Goal: Information Seeking & Learning: Learn about a topic

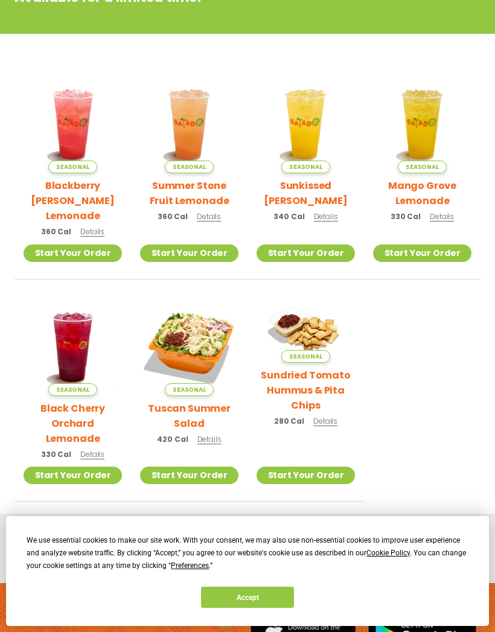
scroll to position [277, 0]
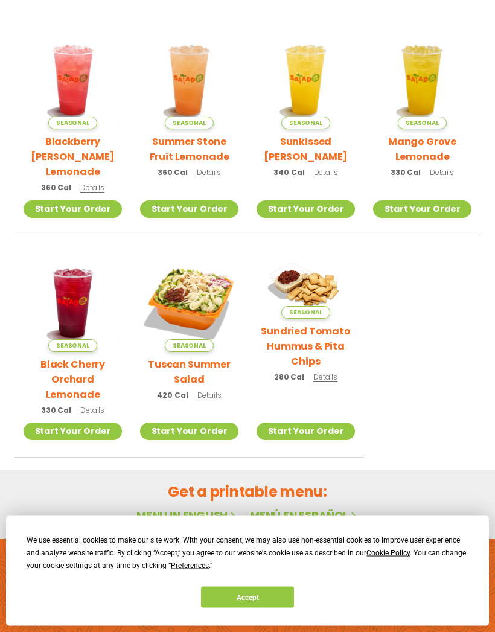
click at [181, 509] on link "Menu in English" at bounding box center [187, 516] width 101 height 15
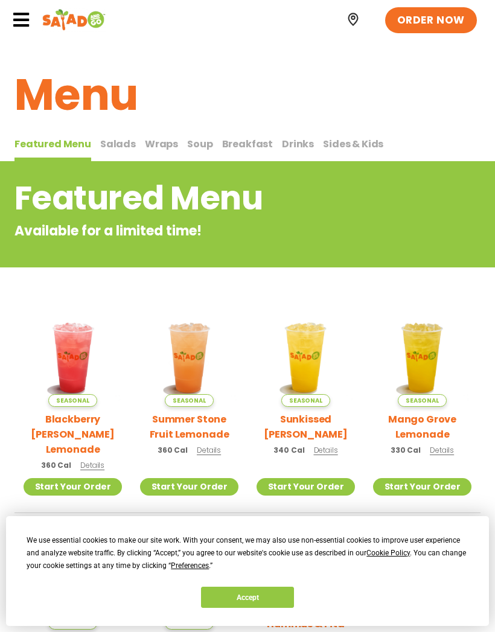
click at [118, 144] on span "Salads" at bounding box center [118, 144] width 36 height 14
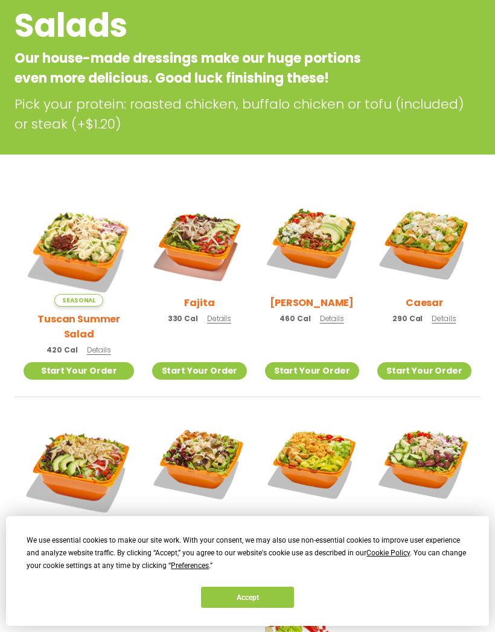
scroll to position [172, 0]
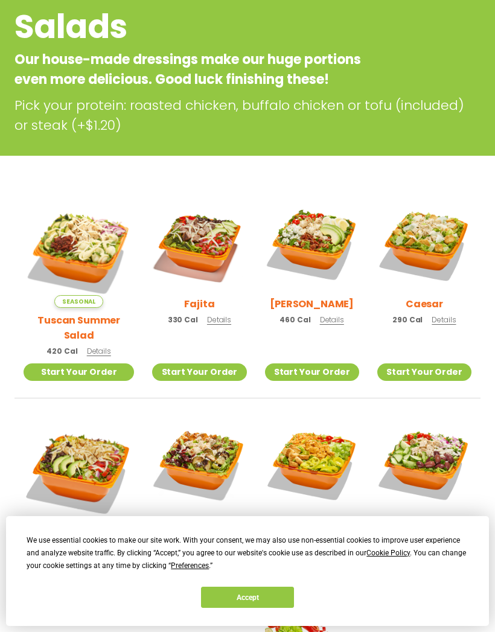
click at [314, 238] on img at bounding box center [312, 244] width 94 height 94
click at [433, 246] on img at bounding box center [425, 244] width 94 height 94
click at [205, 457] on img at bounding box center [199, 464] width 94 height 94
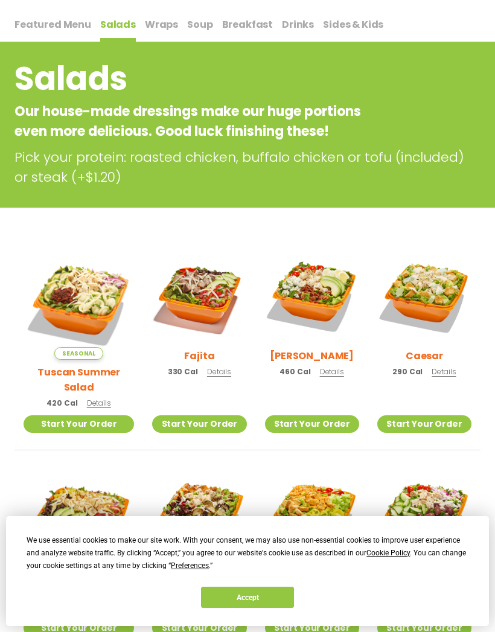
scroll to position [0, 0]
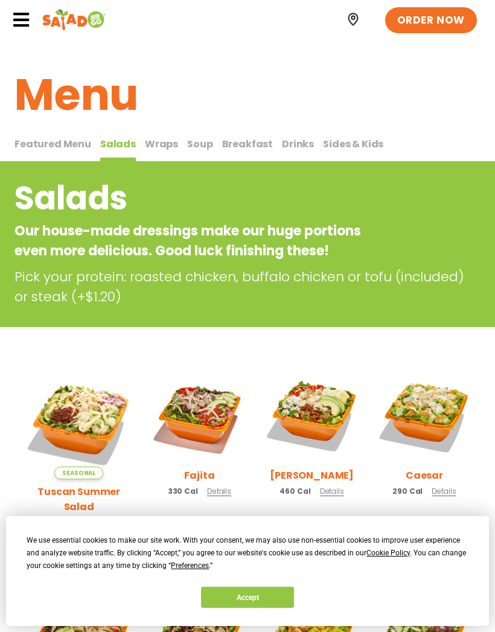
click at [193, 140] on span "Soup" at bounding box center [199, 144] width 25 height 14
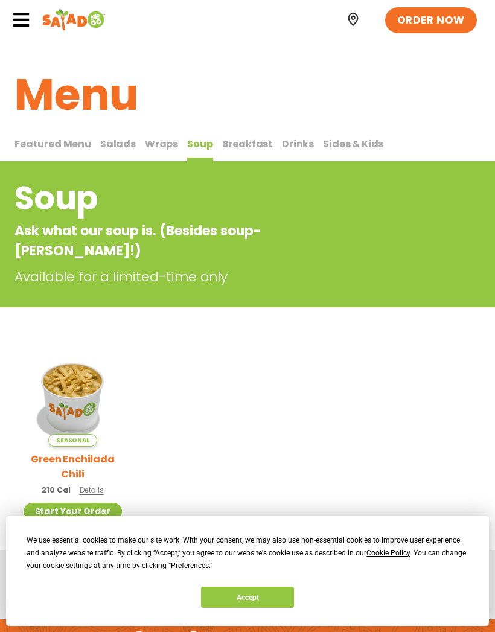
click at [154, 145] on span "Wraps" at bounding box center [161, 144] width 33 height 14
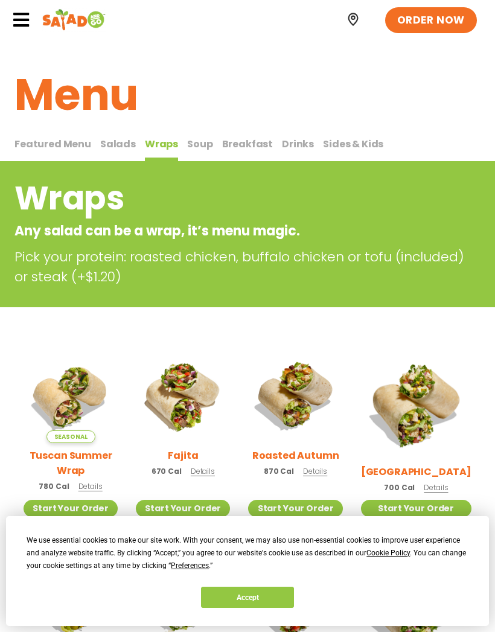
click at [239, 144] on span "Breakfast" at bounding box center [247, 144] width 51 height 14
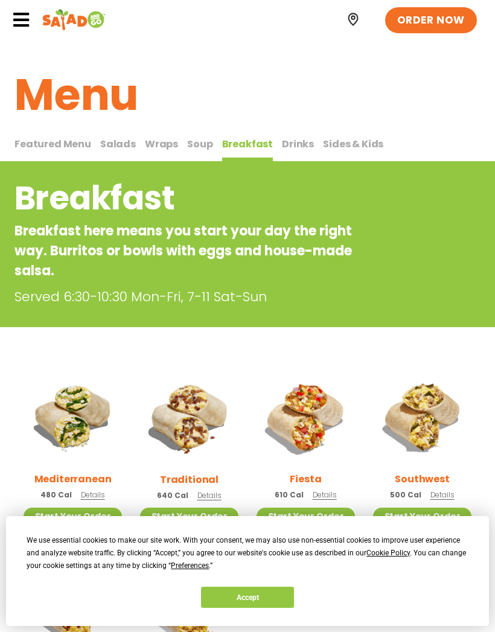
click at [50, 142] on span "Featured Menu" at bounding box center [52, 144] width 77 height 14
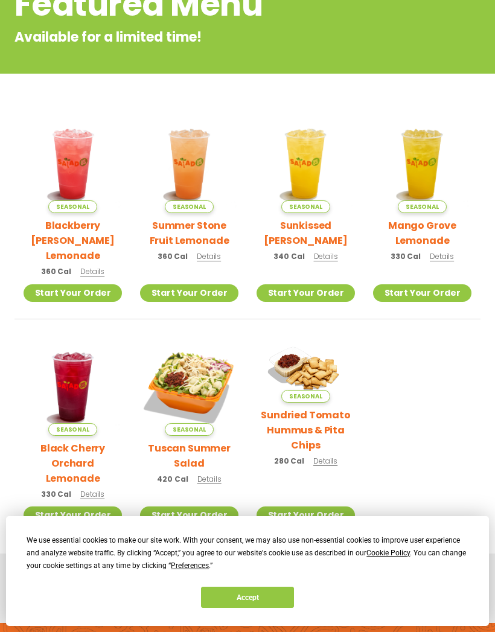
scroll to position [277, 0]
